Goal: Task Accomplishment & Management: Use online tool/utility

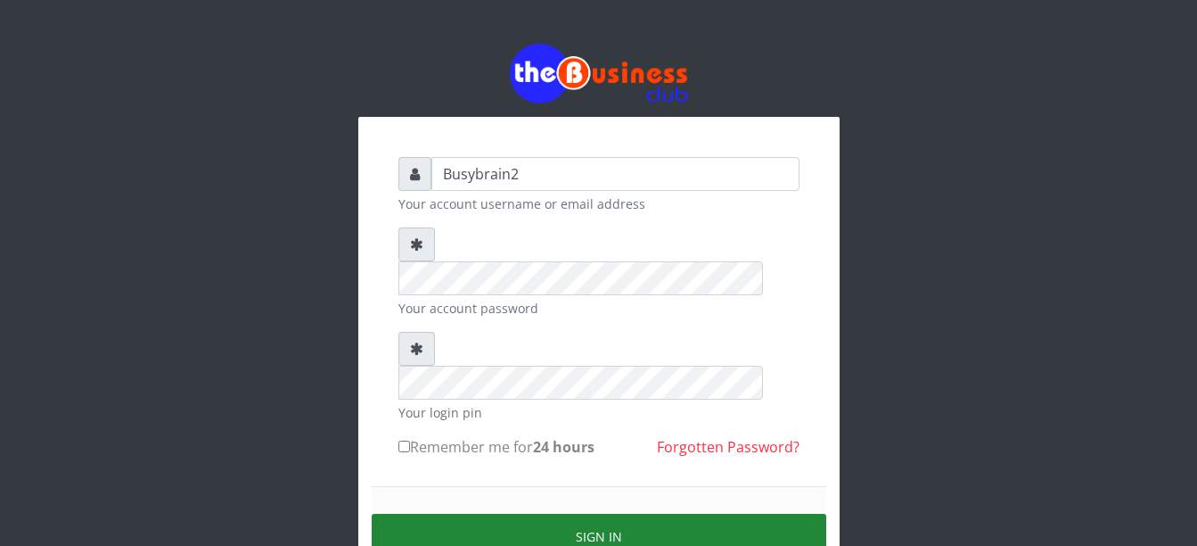
click at [565, 514] on button "Sign in" at bounding box center [599, 536] width 455 height 45
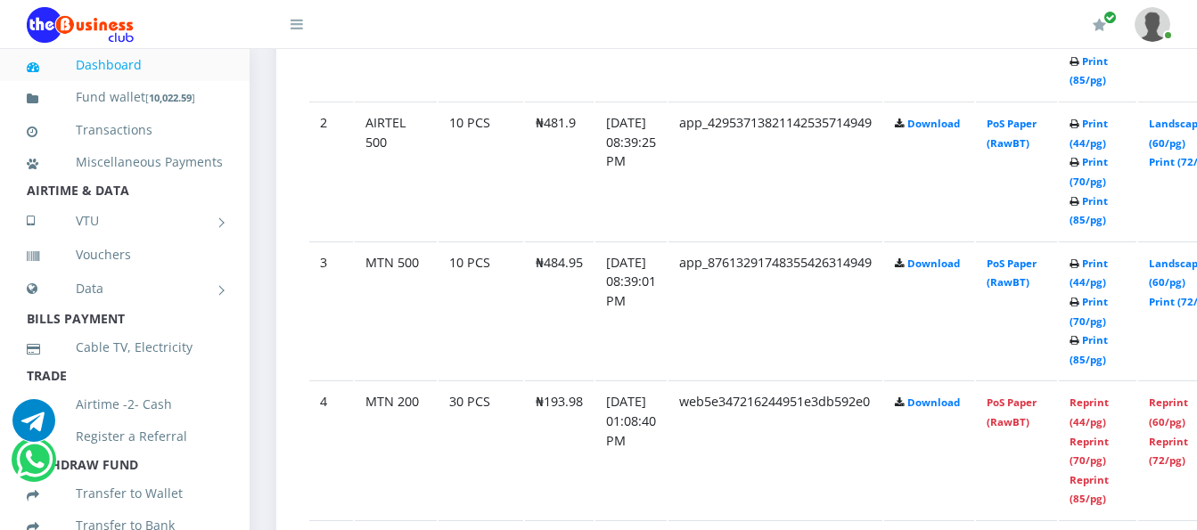
scroll to position [1177, 0]
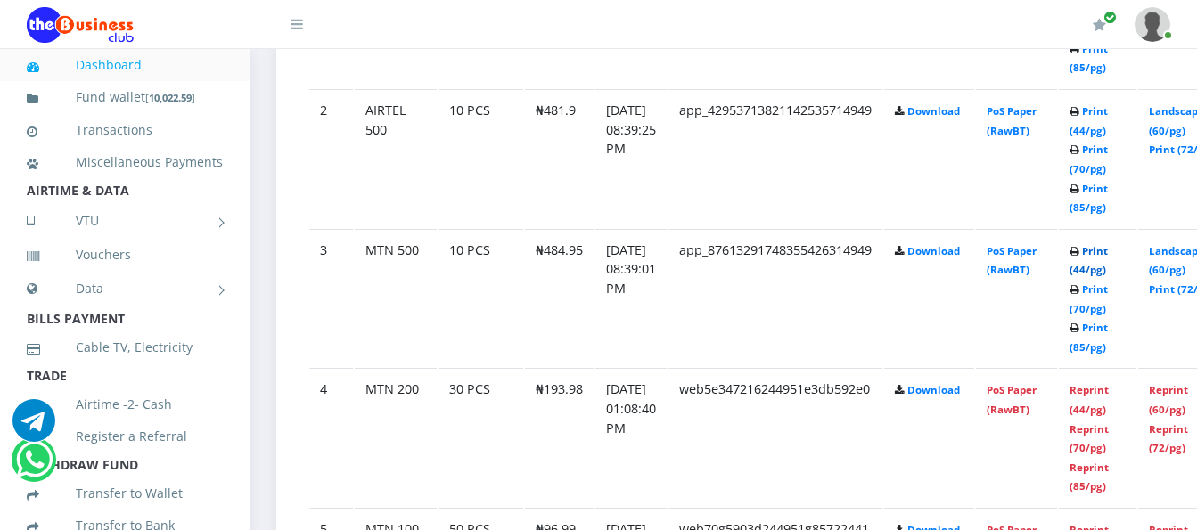
click at [1108, 244] on link "Print (44/pg)" at bounding box center [1089, 260] width 38 height 33
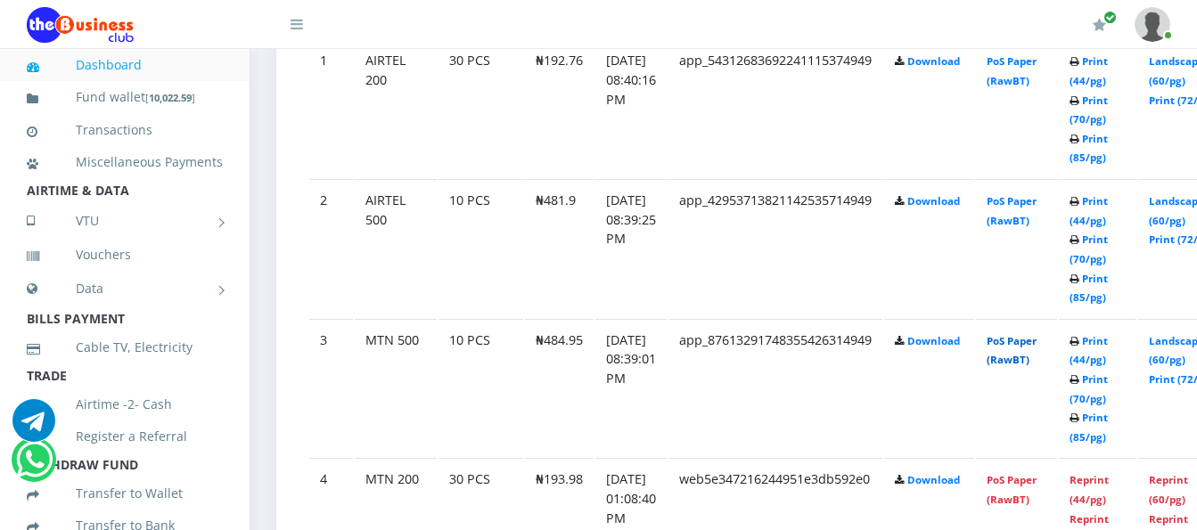
click at [1037, 334] on link "PoS Paper (RawBT)" at bounding box center [1012, 350] width 50 height 33
click at [1035, 194] on link "PoS Paper (RawBT)" at bounding box center [1012, 210] width 50 height 33
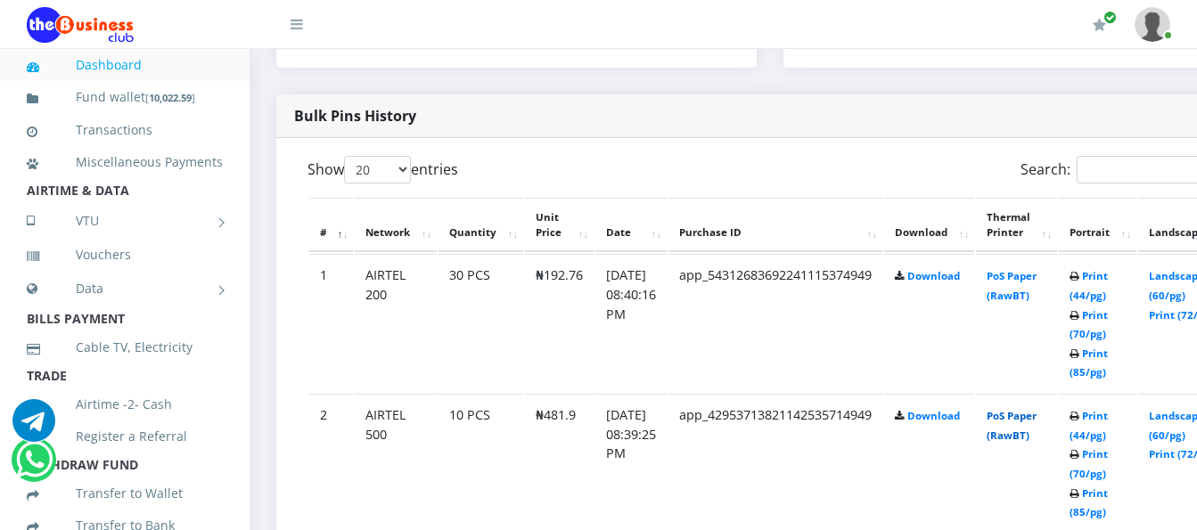
scroll to position [819, 0]
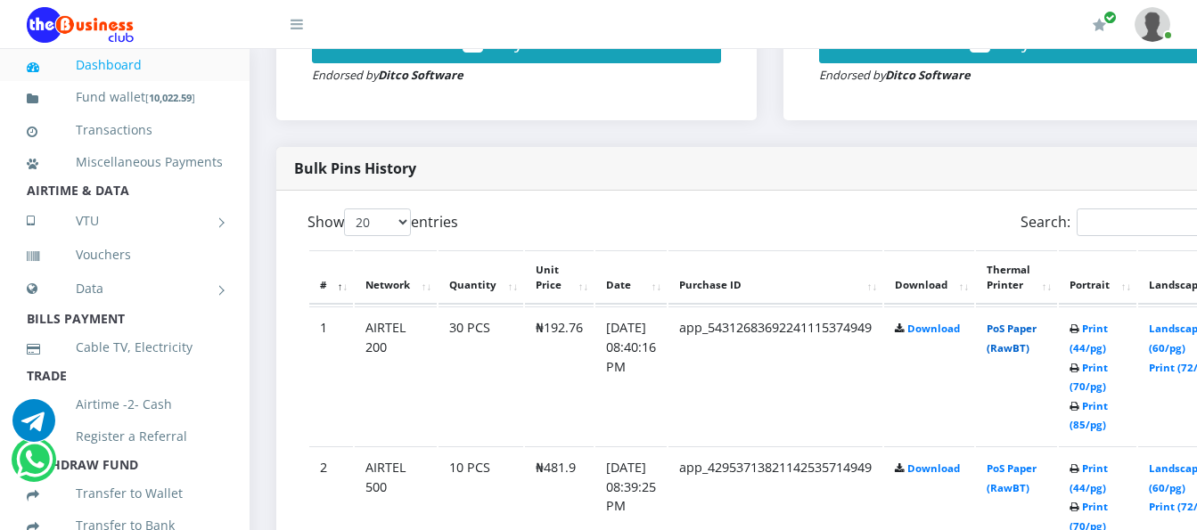
click at [1037, 322] on link "PoS Paper (RawBT)" at bounding box center [1012, 338] width 50 height 33
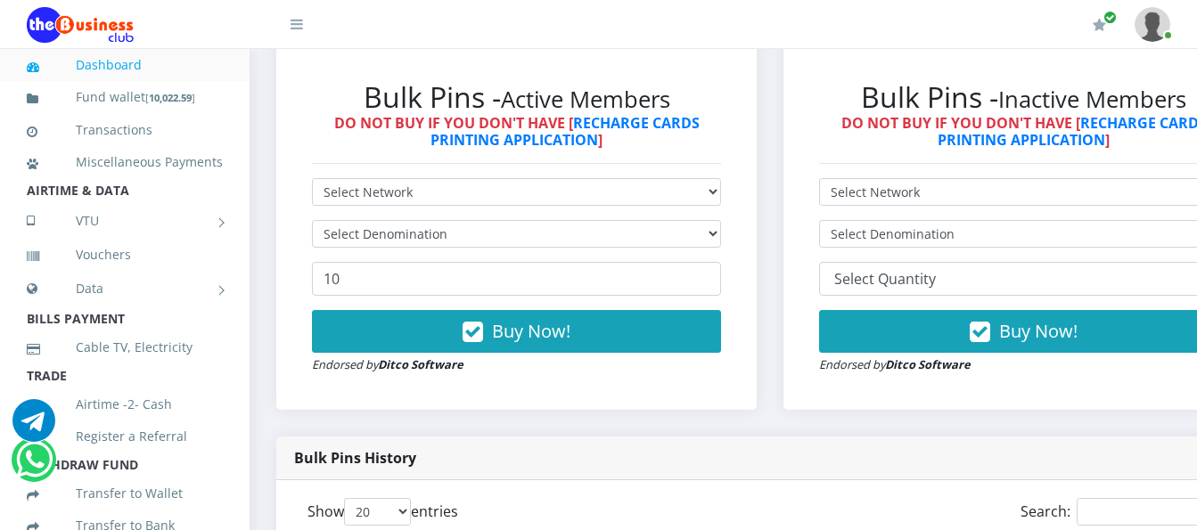
scroll to position [552, 0]
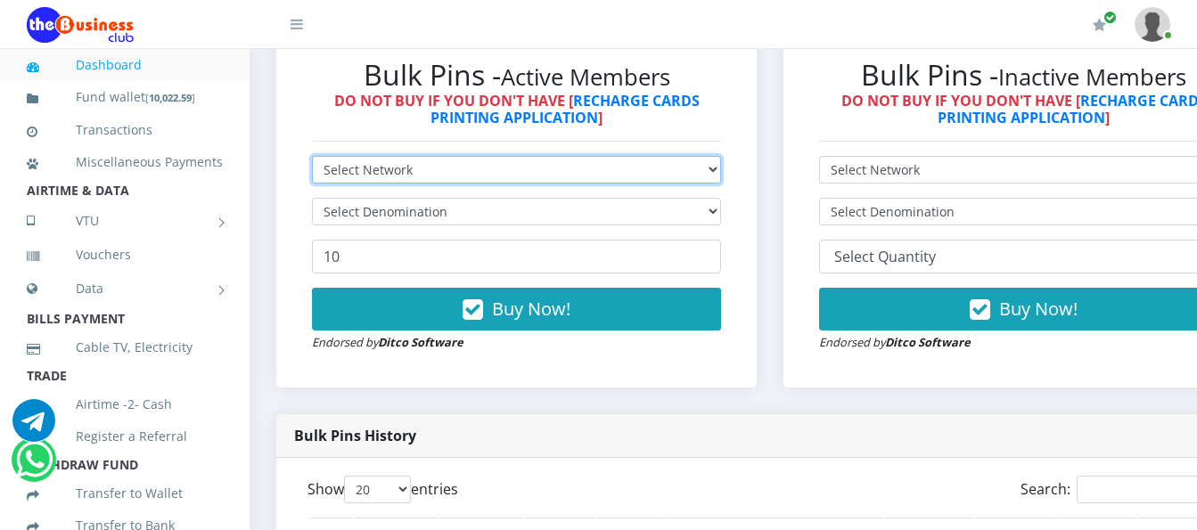
click at [535, 156] on select "Select Network MTN Globacom 9Mobile Airtel" at bounding box center [516, 170] width 409 height 28
